Goal: Task Accomplishment & Management: Use online tool/utility

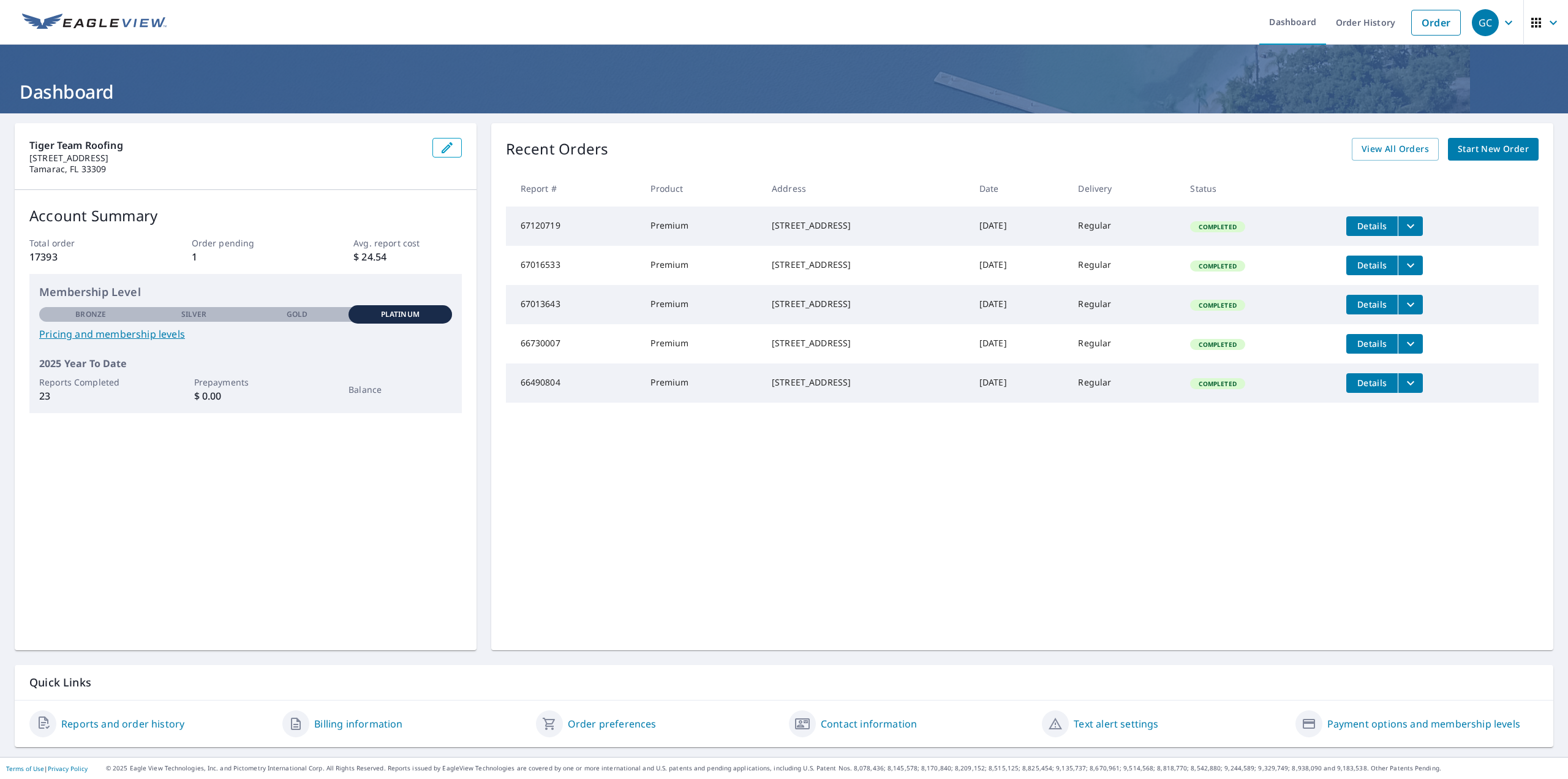
click at [96, 726] on link "Reports and order history" at bounding box center [123, 723] width 123 height 15
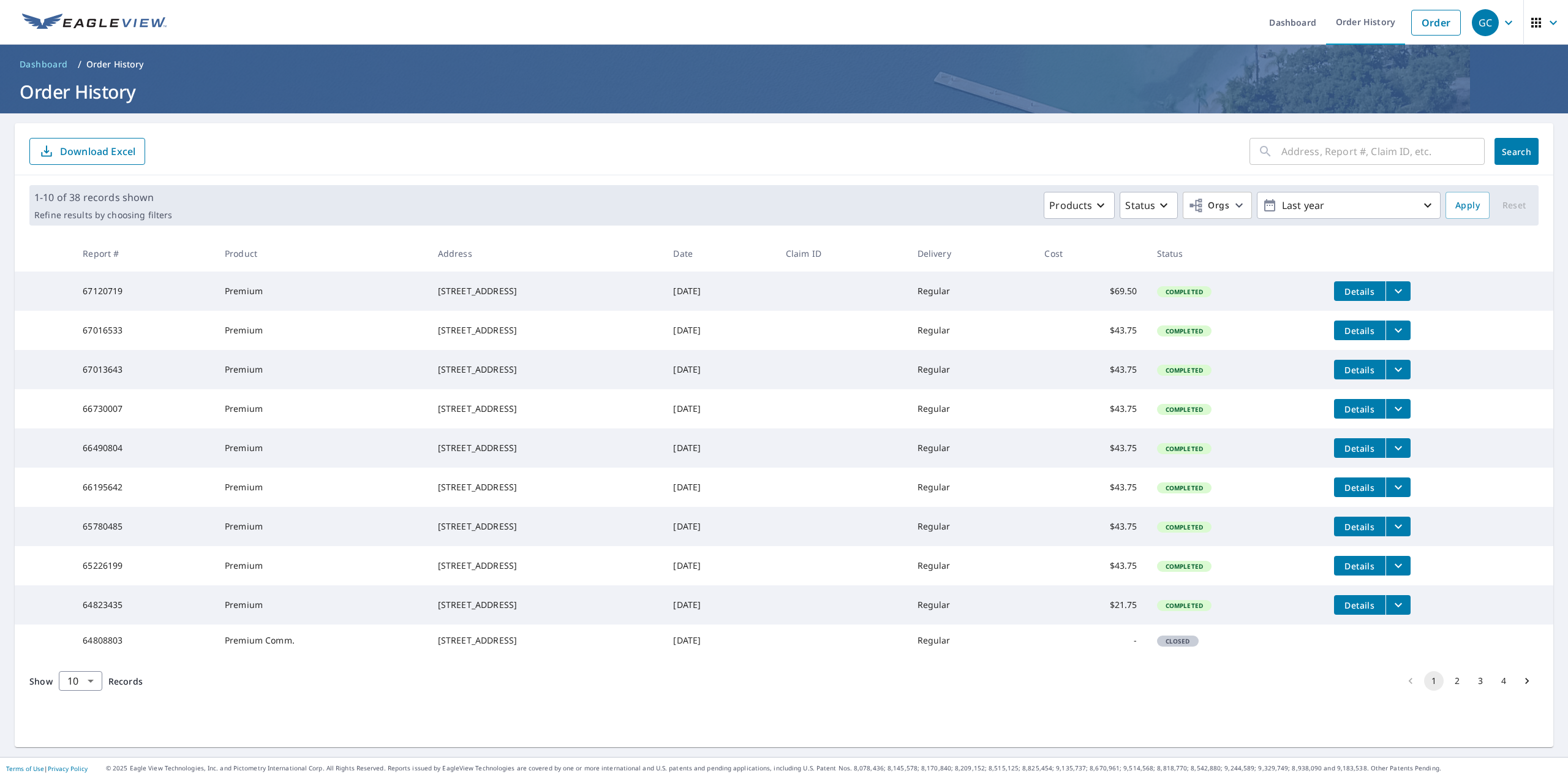
click at [1288, 151] on input "text" at bounding box center [1383, 151] width 203 height 34
type input "[STREET_ADDRESS]"
click at [1506, 146] on span "Search" at bounding box center [1516, 152] width 24 height 12
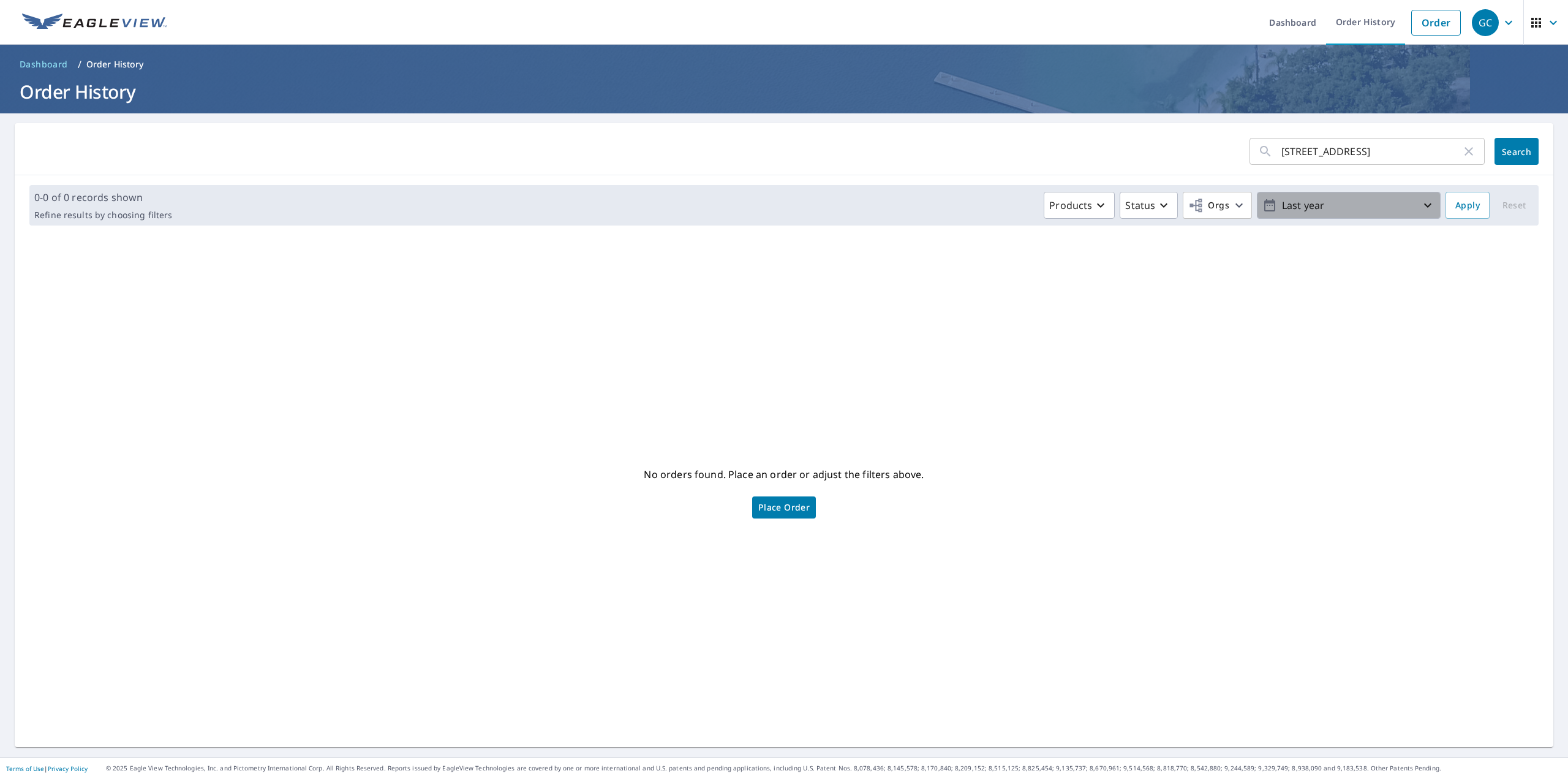
click at [1420, 210] on icon "button" at bounding box center [1427, 205] width 15 height 15
click at [1281, 206] on input "2024/09/06" at bounding box center [1310, 206] width 60 height 20
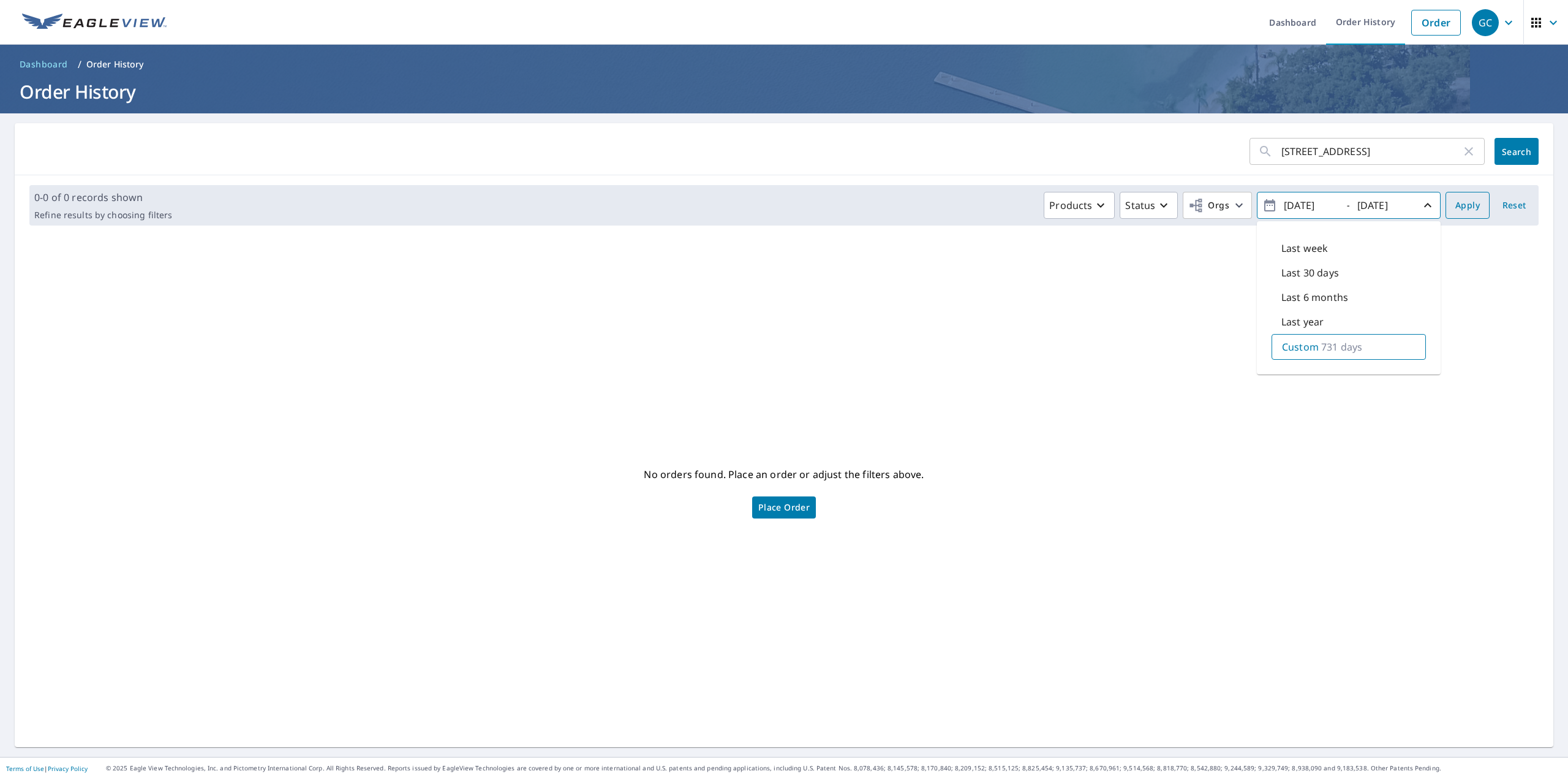
type input "2023/09/06"
click at [1466, 203] on span "Apply" at bounding box center [1467, 206] width 24 height 15
click at [1520, 150] on span "Search" at bounding box center [1516, 152] width 24 height 12
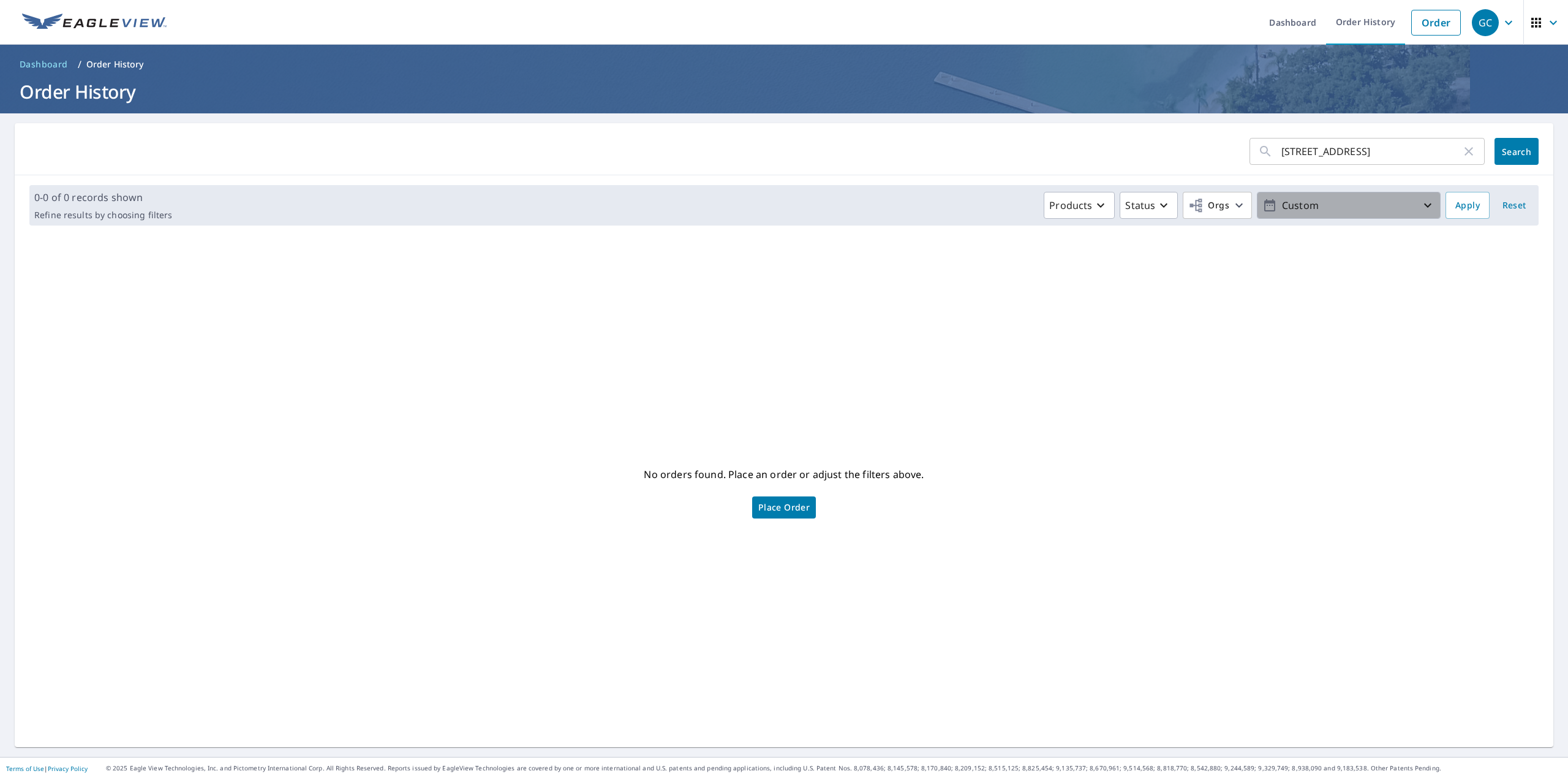
click at [1420, 206] on icon "button" at bounding box center [1427, 205] width 15 height 15
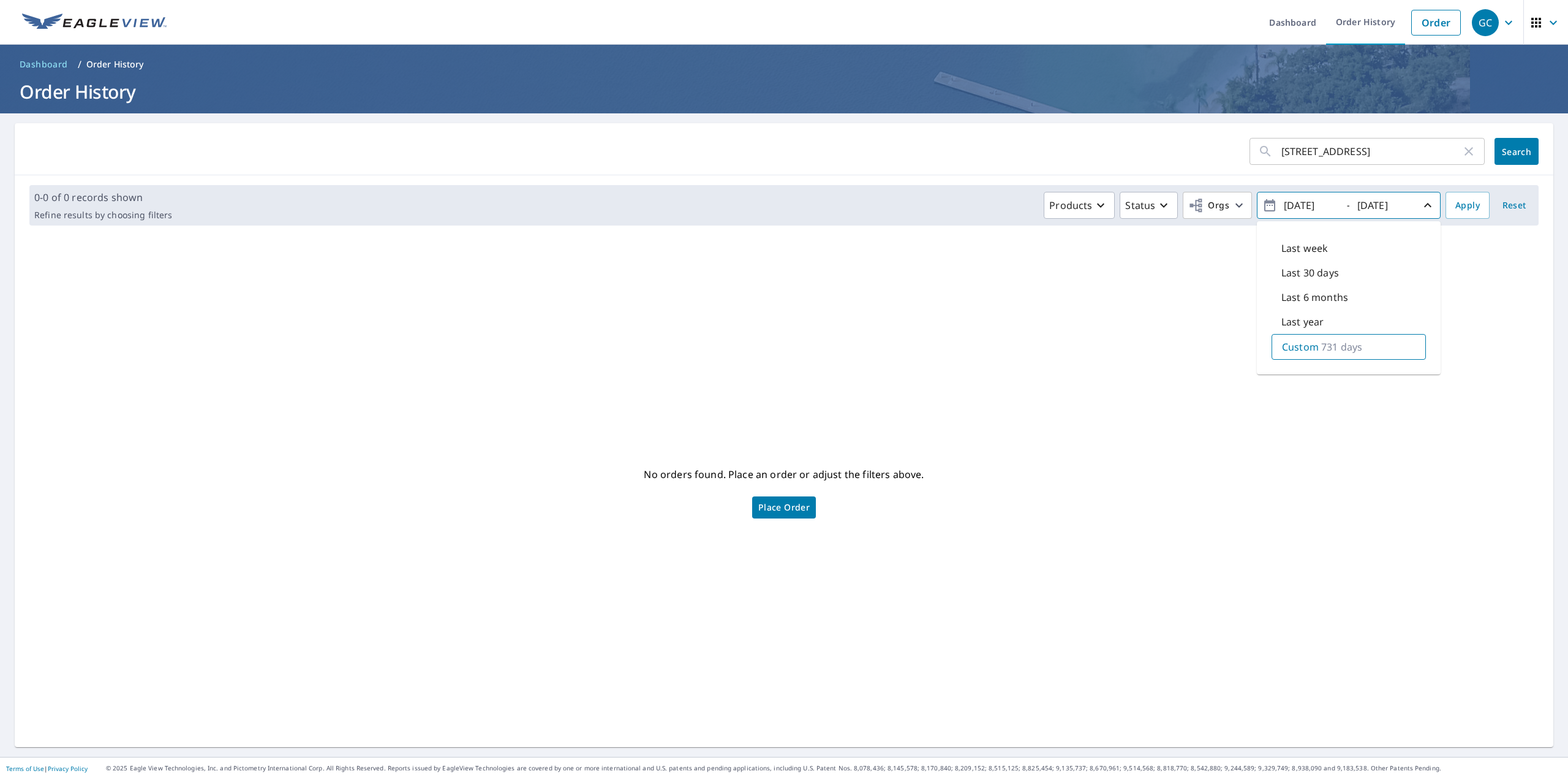
drag, startPoint x: 1295, startPoint y: 202, endPoint x: 1294, endPoint y: 220, distance: 18.0
click at [1294, 206] on input "2023/09/06" at bounding box center [1310, 206] width 60 height 20
type input "2022/09/06"
click at [1460, 208] on span "Apply" at bounding box center [1467, 206] width 24 height 15
click at [1423, 203] on icon "button" at bounding box center [1427, 205] width 15 height 15
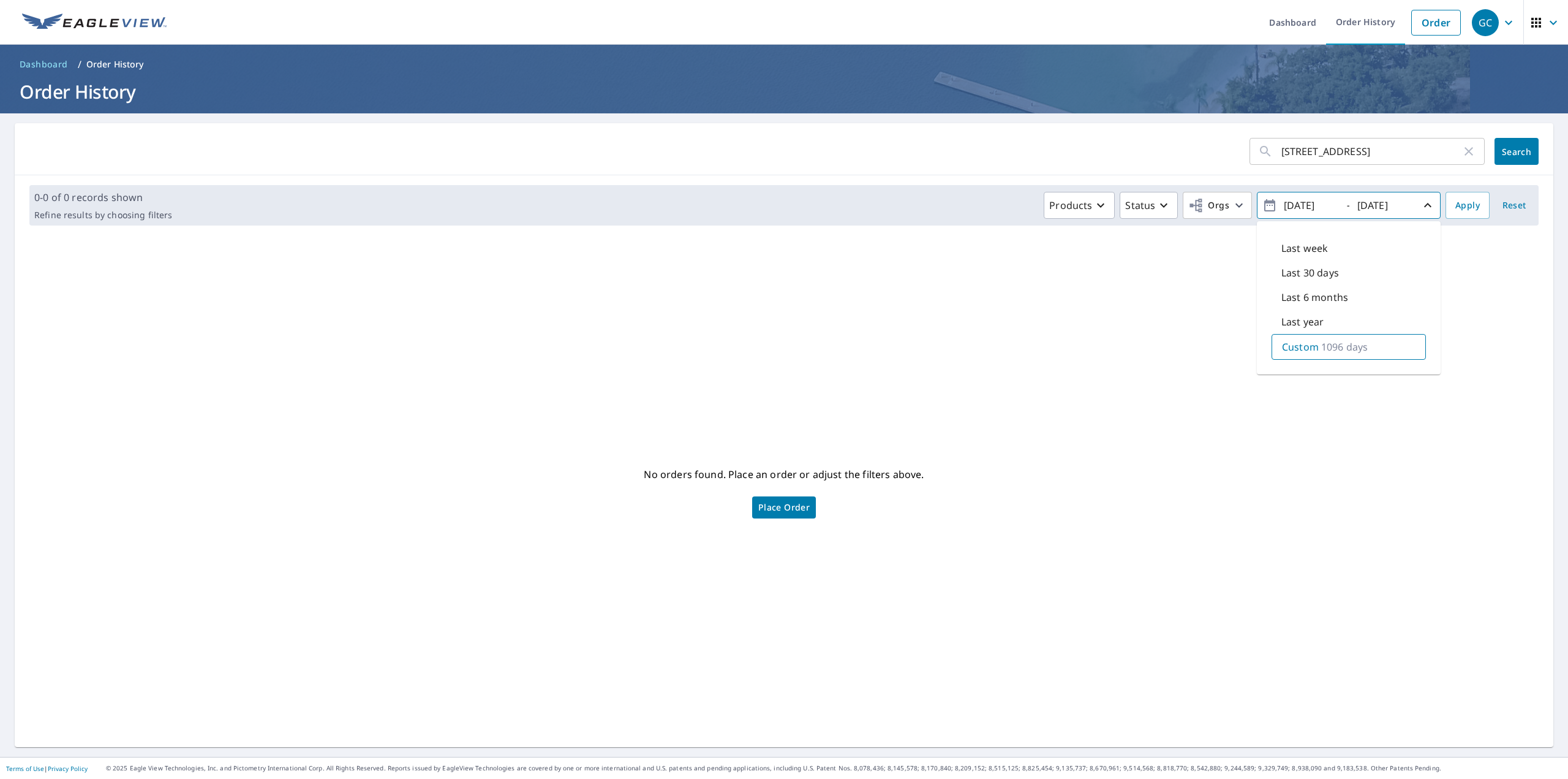
click at [1293, 204] on input "2022/09/06" at bounding box center [1310, 206] width 60 height 20
type input "2020/09/06"
click at [1459, 203] on span "Apply" at bounding box center [1467, 206] width 24 height 15
click at [772, 504] on span "Place Order" at bounding box center [784, 507] width 52 height 6
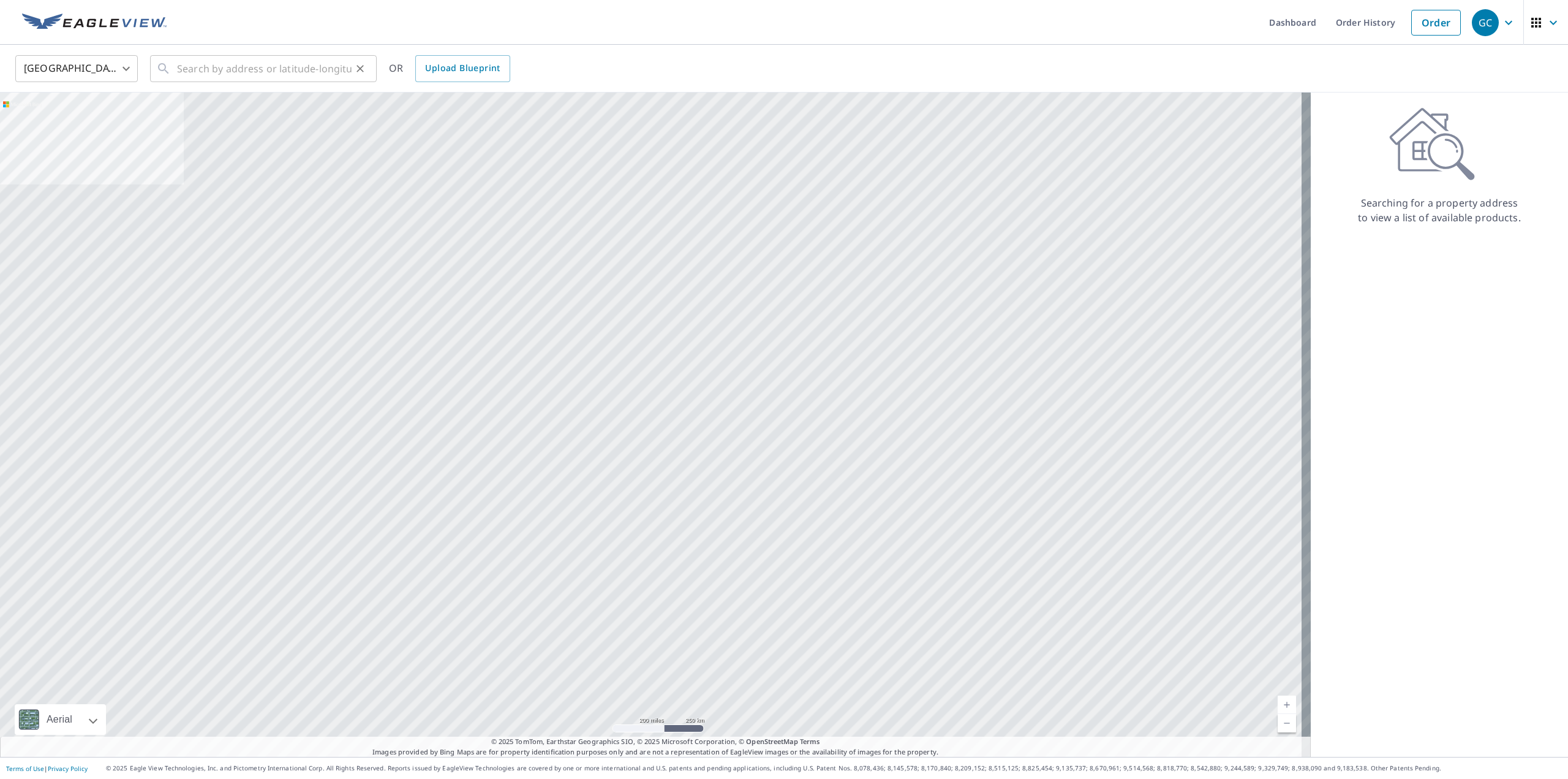
click at [175, 68] on div "​" at bounding box center [264, 69] width 226 height 27
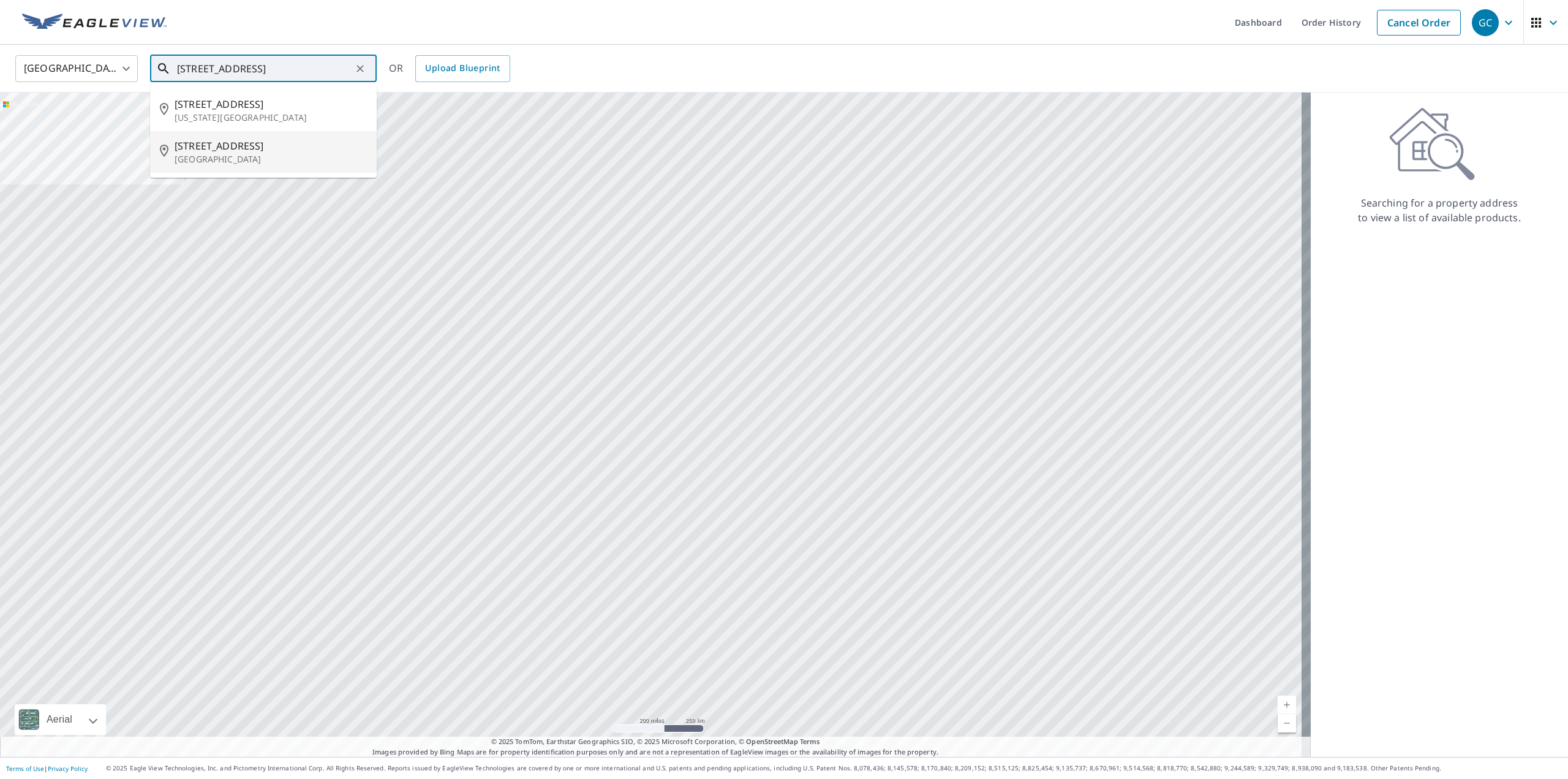
click at [214, 152] on span "[STREET_ADDRESS]" at bounding box center [271, 145] width 192 height 15
type input "[STREET_ADDRESS]"
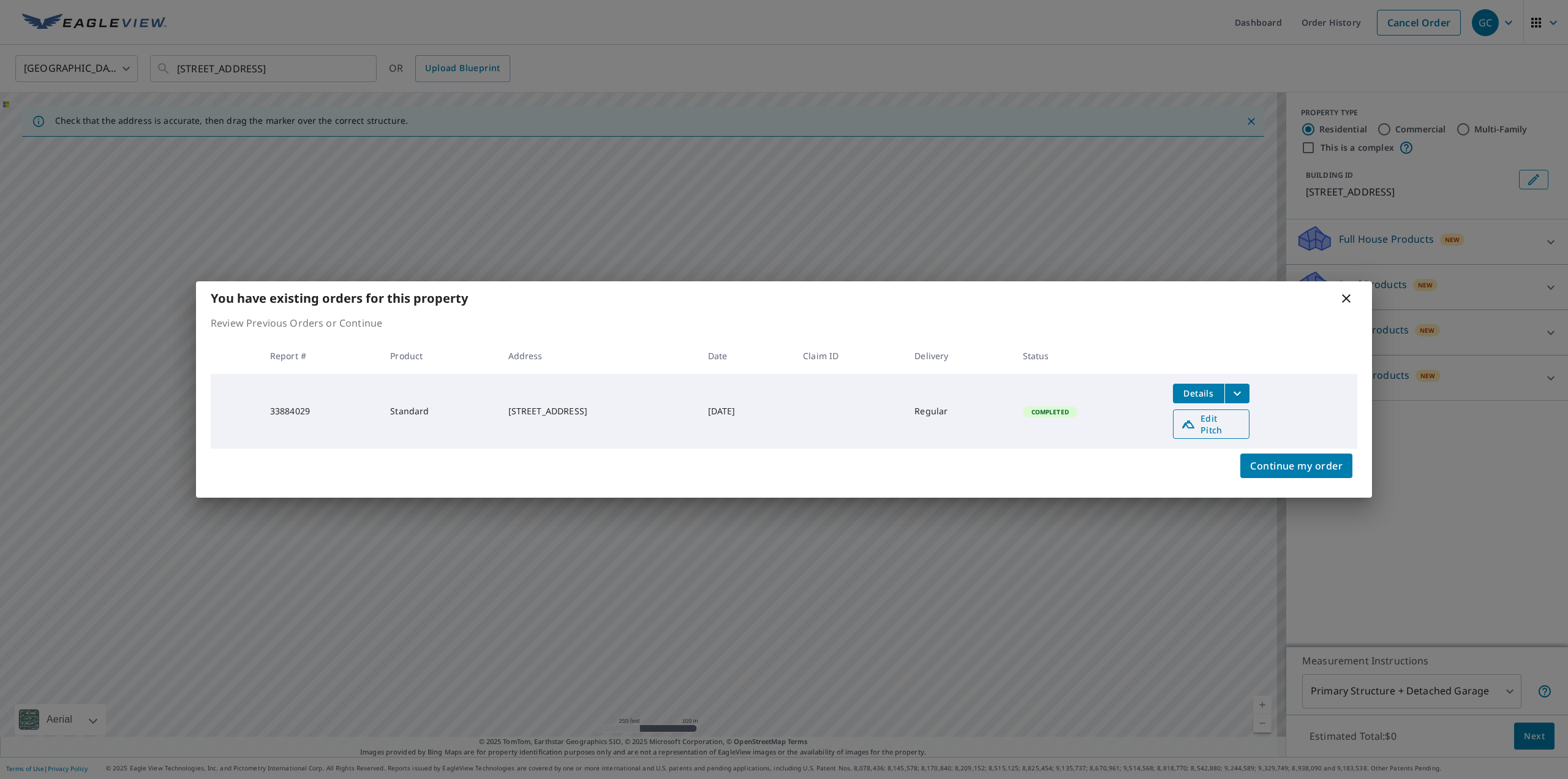
click at [1221, 424] on span "Edit Pitch" at bounding box center [1211, 424] width 61 height 23
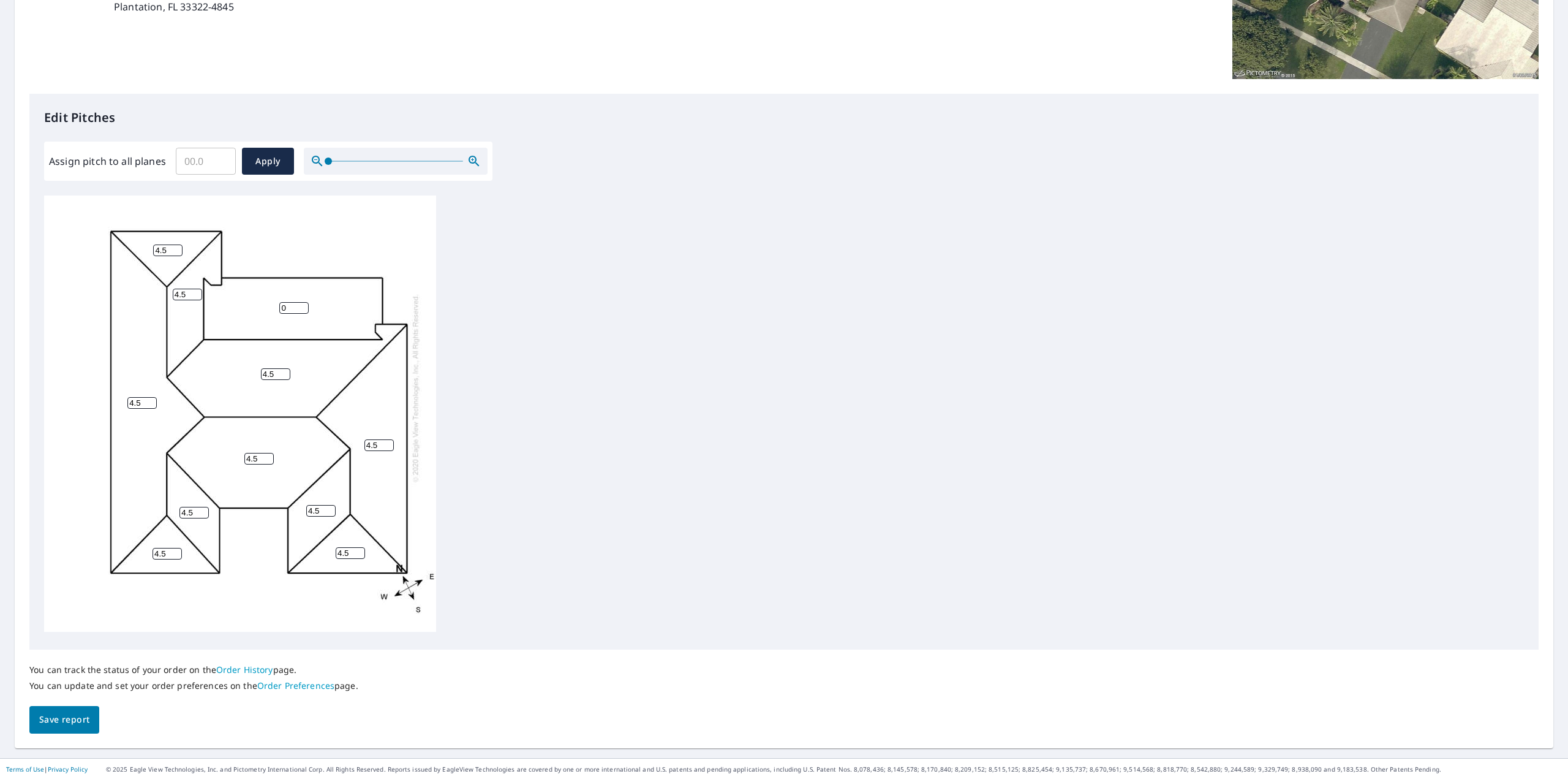
scroll to position [235, 0]
click at [268, 159] on span "Apply" at bounding box center [268, 162] width 32 height 15
click at [181, 161] on input "Assign pitch to all planes" at bounding box center [206, 161] width 60 height 34
type input "5.0"
click at [273, 161] on span "Apply" at bounding box center [268, 162] width 32 height 15
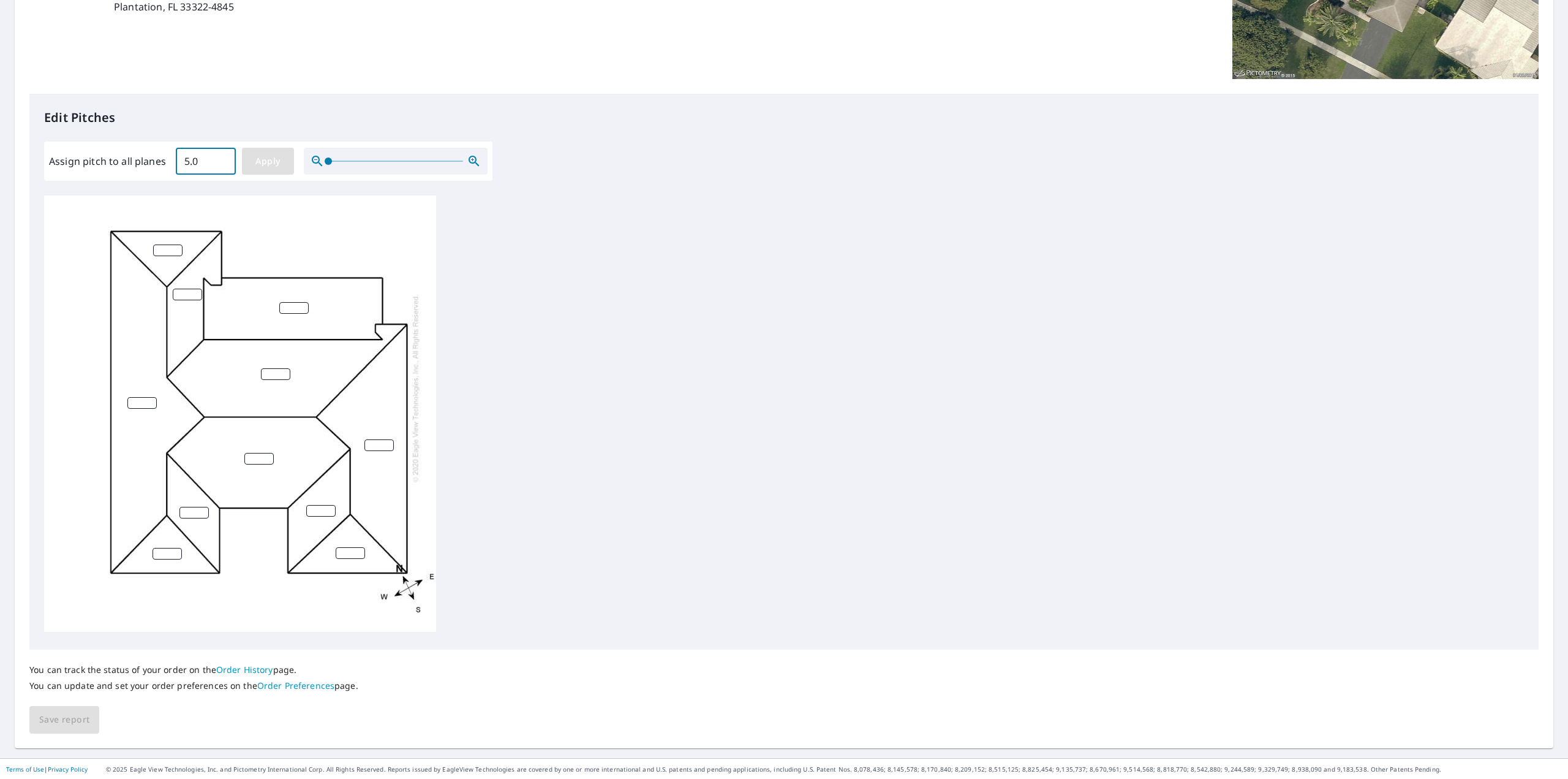
type input "5.0"
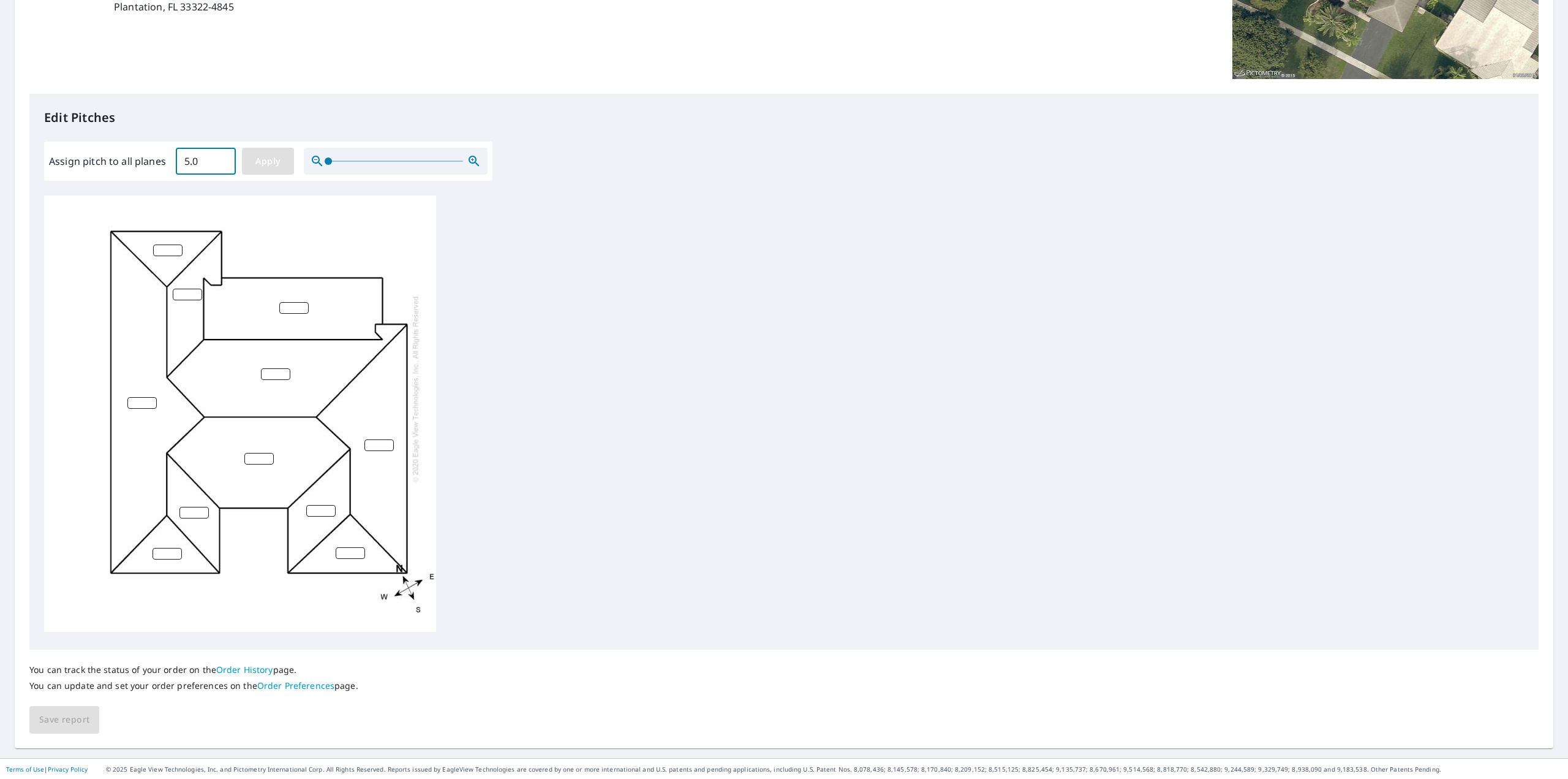
type input "5.0"
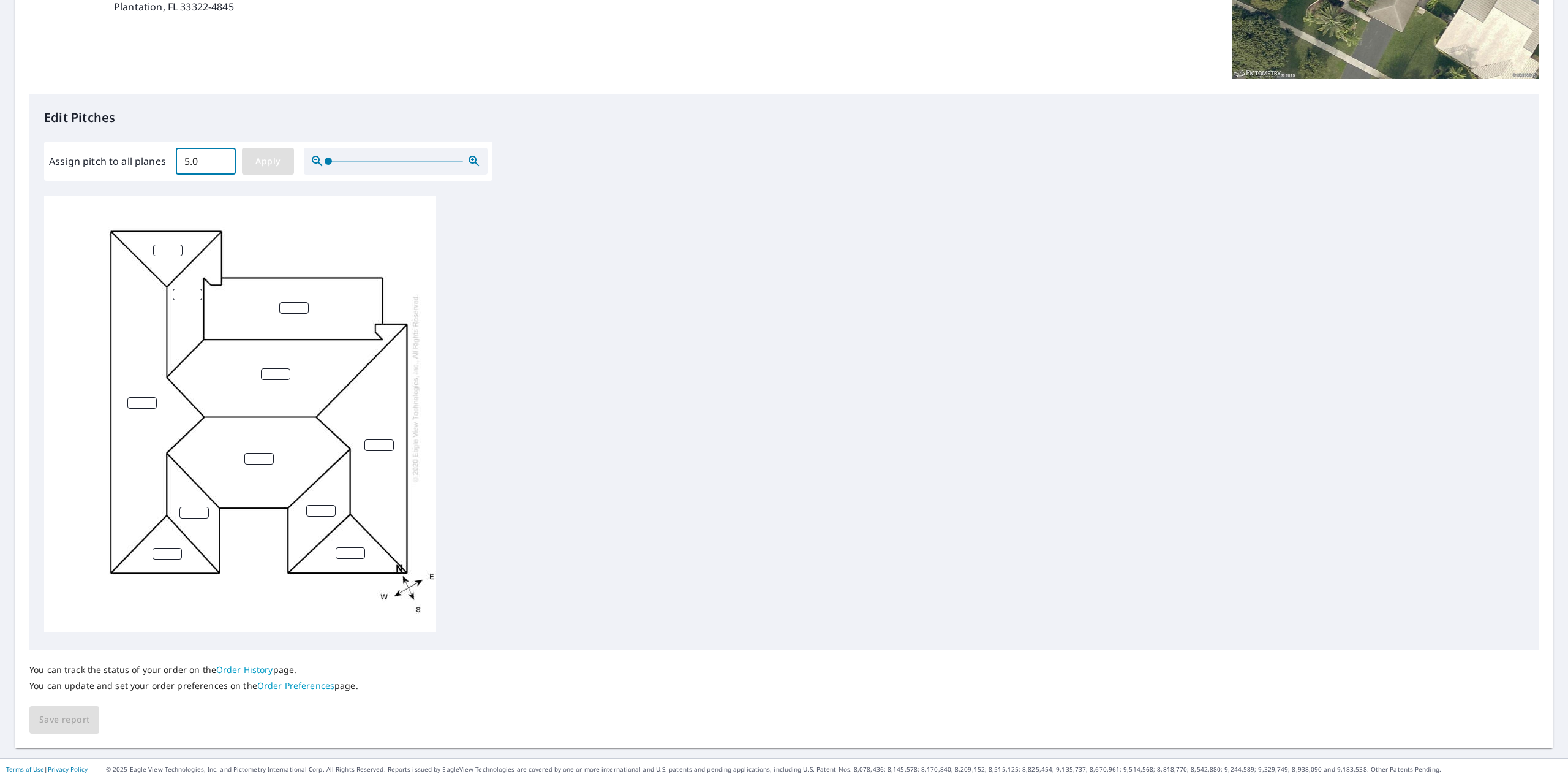
type input "5.0"
drag, startPoint x: 282, startPoint y: 299, endPoint x: 299, endPoint y: 299, distance: 17.0
click at [299, 302] on input "5.0" at bounding box center [294, 308] width 29 height 12
type input "0"
click at [340, 230] on div "5.0 5.0 5.0 5.0 0 5.0 5.0 5.0 5.0 5.0 5.0" at bounding box center [240, 412] width 392 height 439
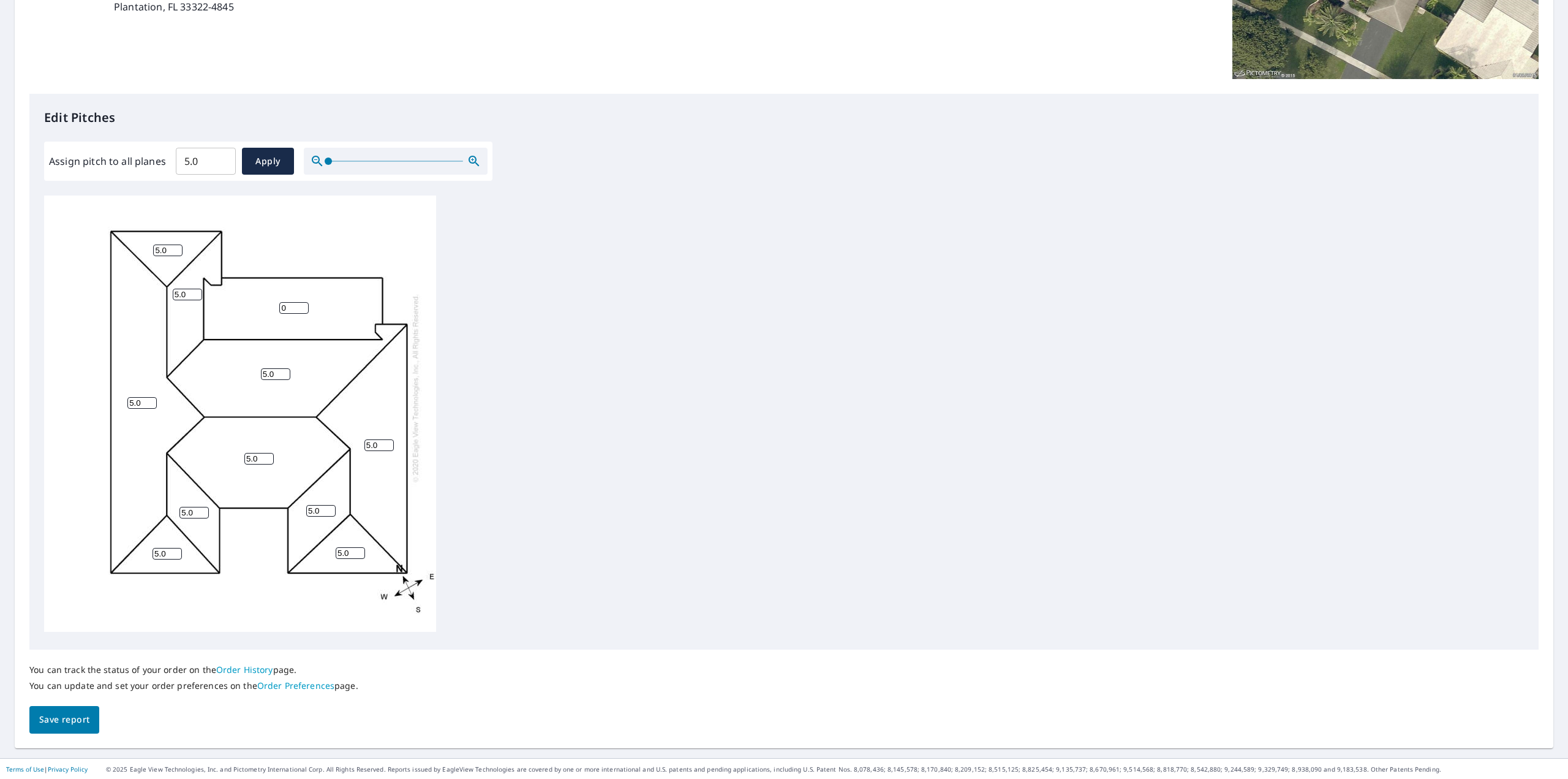
click at [64, 718] on span "Save report" at bounding box center [64, 720] width 50 height 15
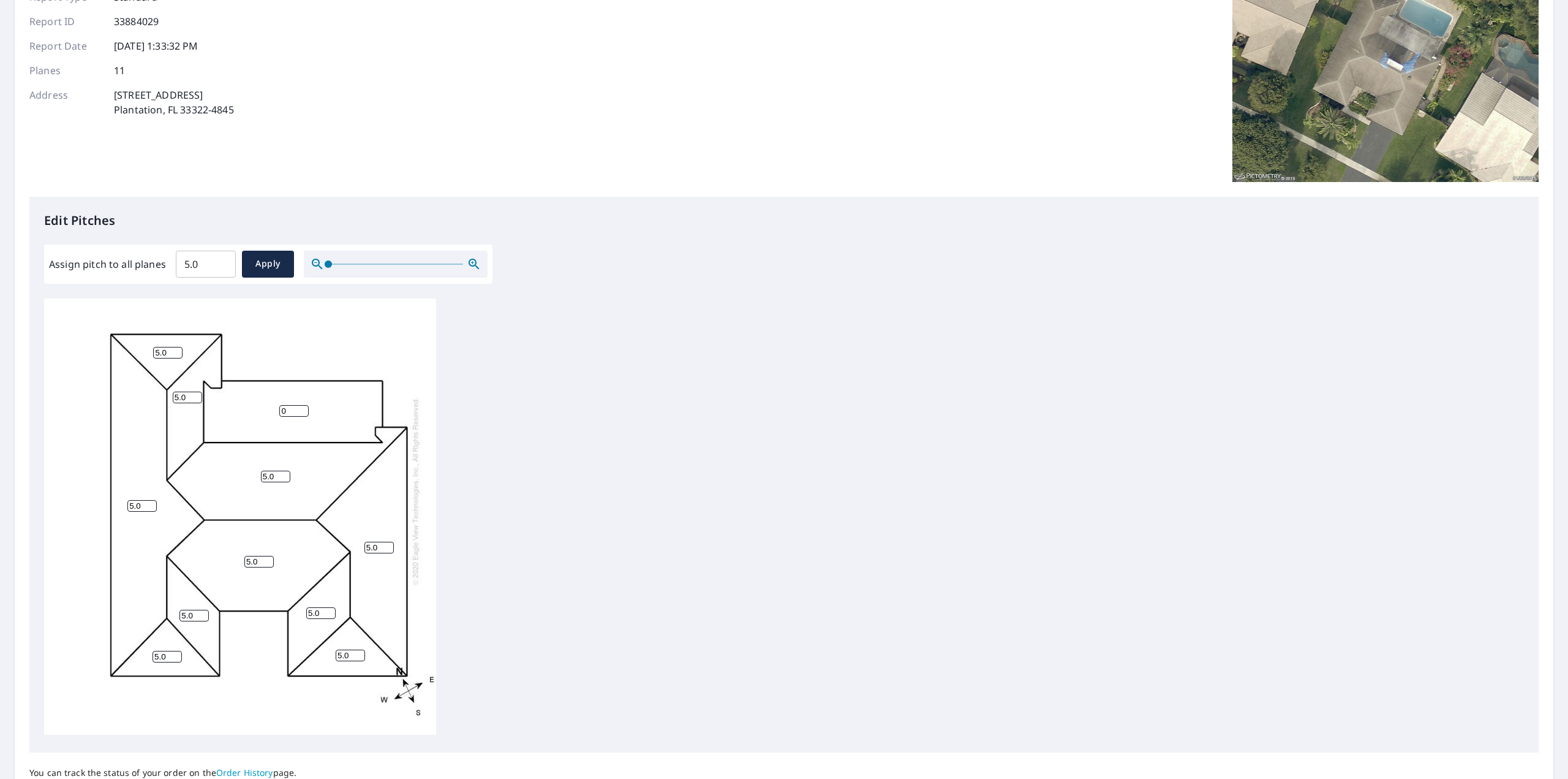
scroll to position [0, 0]
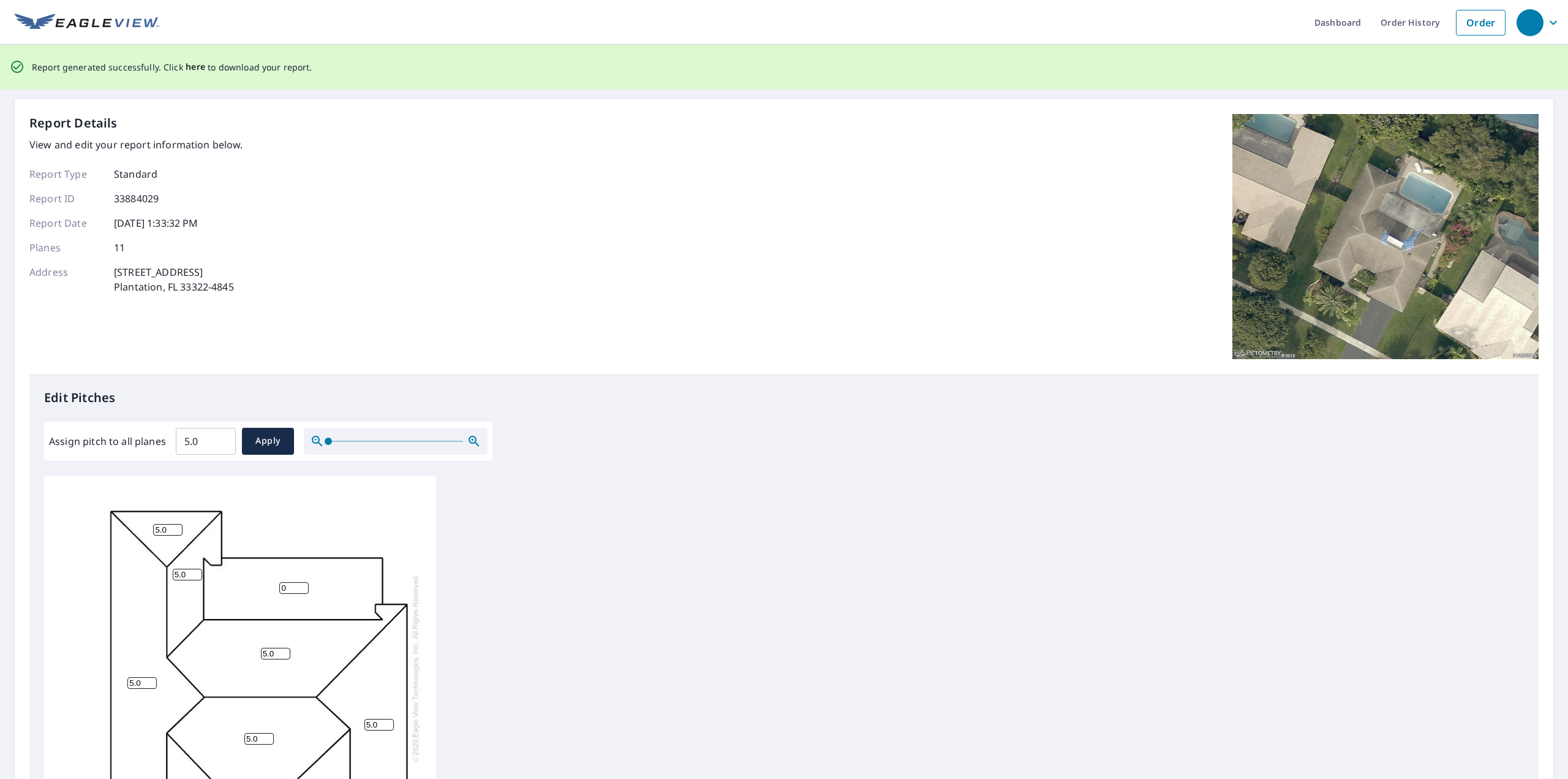
click at [192, 68] on span "here" at bounding box center [195, 67] width 20 height 15
